Goal: Find contact information: Find contact information

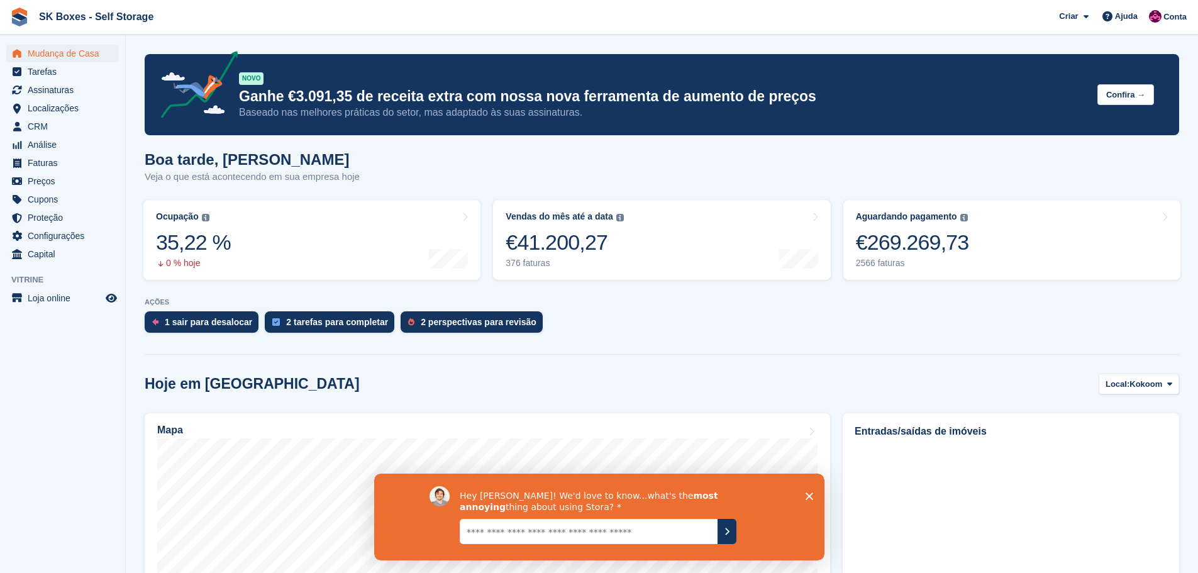
click at [805, 496] on icon "Fechar inquérito" at bounding box center [809, 496] width 8 height 8
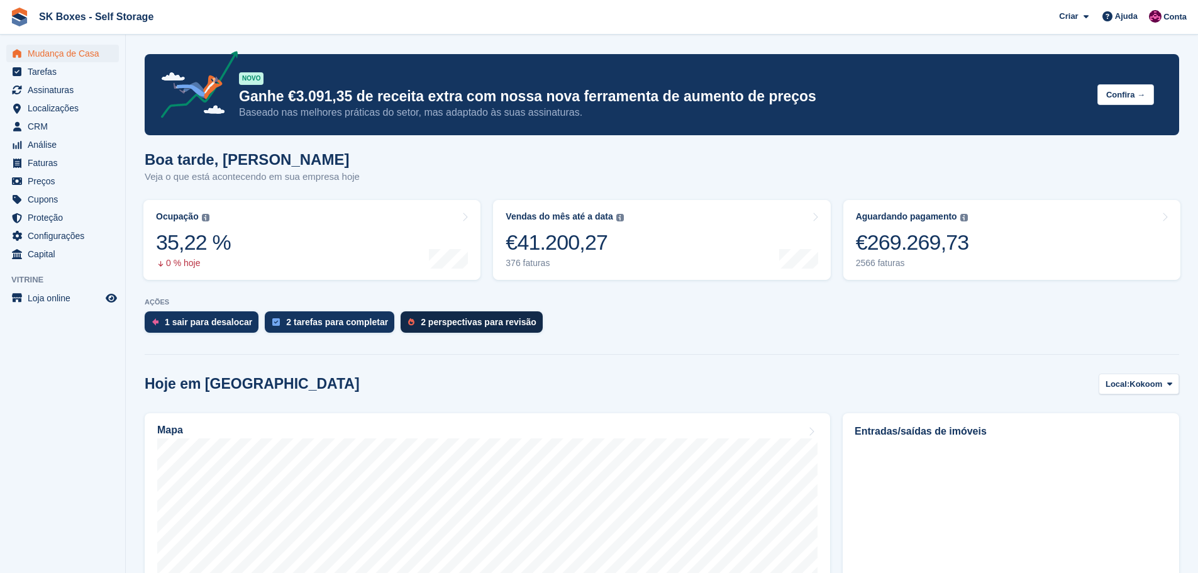
click at [486, 318] on div "2 perspectivas para revisão" at bounding box center [479, 322] width 116 height 10
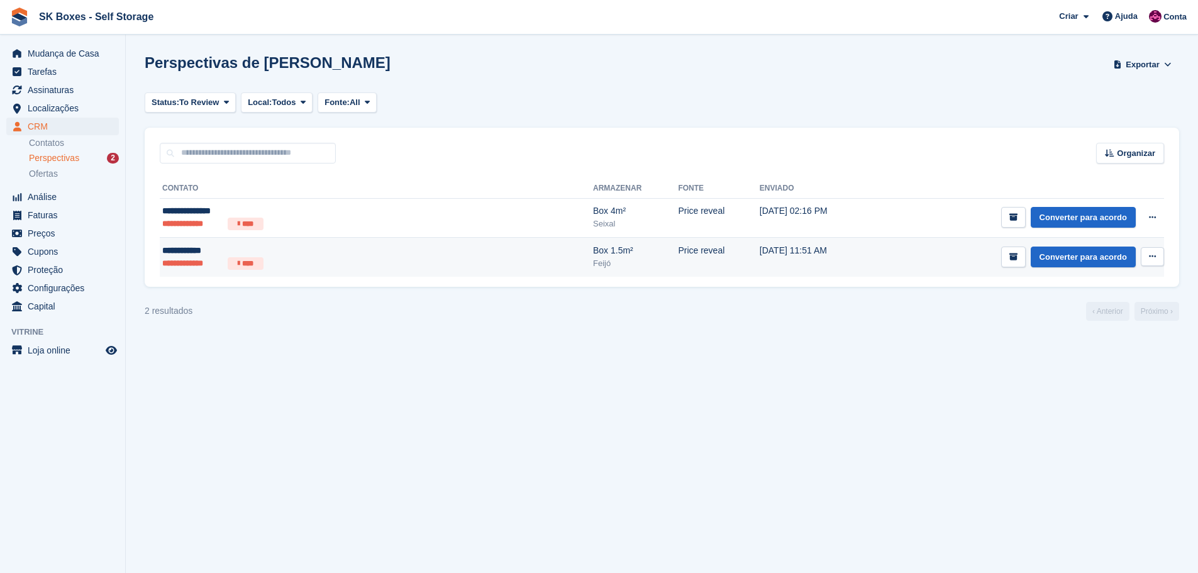
click at [355, 262] on ul "**********" at bounding box center [284, 263] width 245 height 13
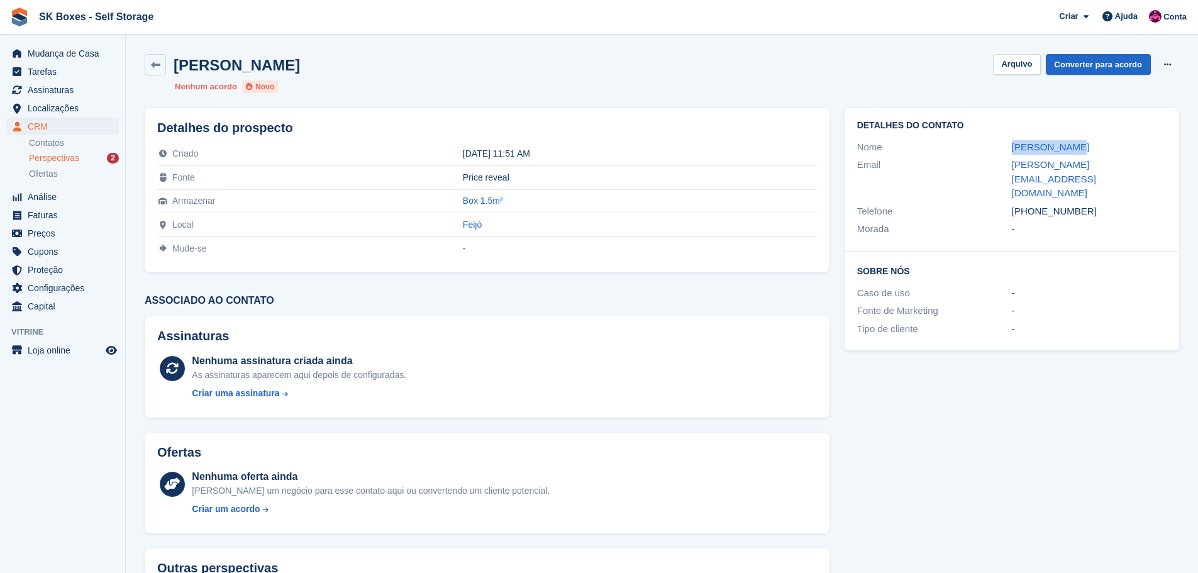
drag, startPoint x: 999, startPoint y: 147, endPoint x: 1076, endPoint y: 151, distance: 77.4
click at [1076, 151] on div "Nome Lena Hessler" at bounding box center [1011, 147] width 309 height 18
copy div "Lena Hessler"
click at [1001, 163] on div "Email" at bounding box center [934, 179] width 155 height 43
drag, startPoint x: 1010, startPoint y: 146, endPoint x: 1079, endPoint y: 146, distance: 69.2
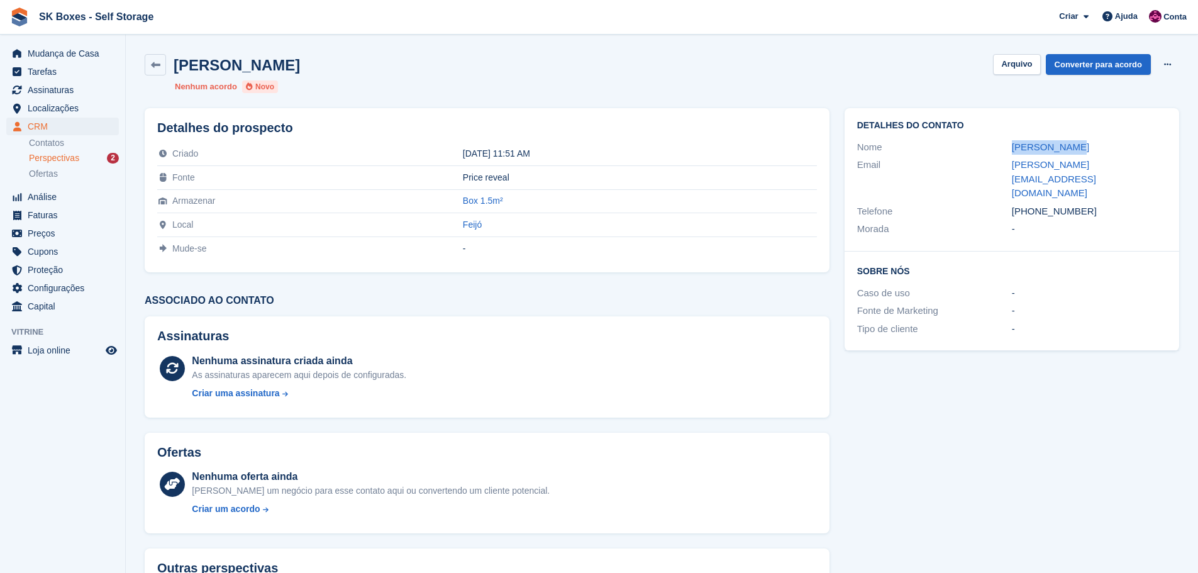
click at [1079, 146] on div "Nome Lena Hessler" at bounding box center [1011, 147] width 309 height 18
copy div "Lena Hessler"
drag, startPoint x: 1000, startPoint y: 159, endPoint x: 1123, endPoint y: 165, distance: 123.3
click at [1123, 165] on div "Email lena.hessler@hotmail.de" at bounding box center [1011, 179] width 309 height 47
copy div "lena.hessler@hotmail.de"
